Goal: Task Accomplishment & Management: Manage account settings

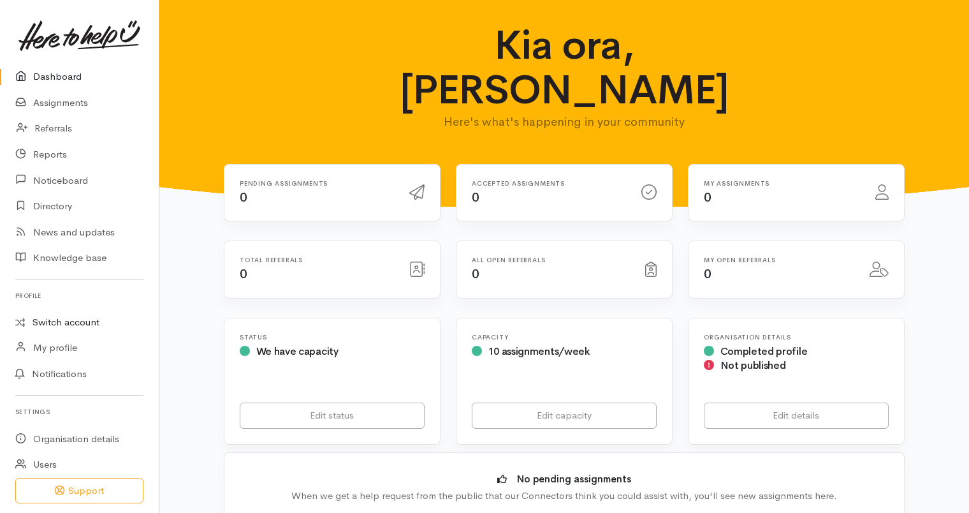
click at [103, 311] on link "Switch account" at bounding box center [79, 322] width 159 height 25
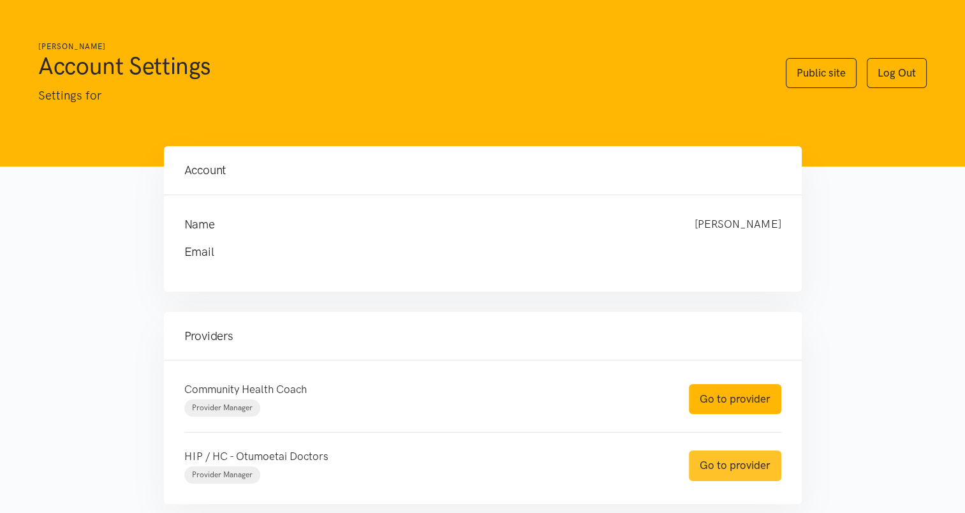
click at [737, 461] on link "Go to provider" at bounding box center [735, 465] width 92 height 30
